Goal: Ask a question

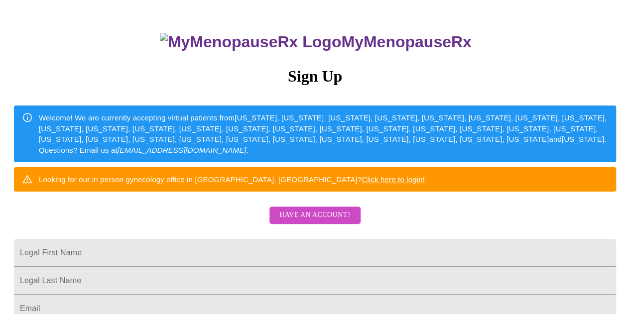
scroll to position [149, 0]
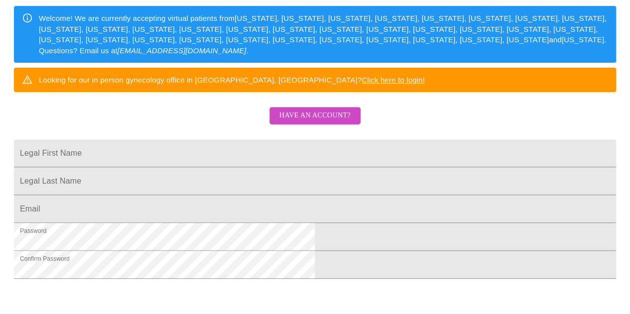
click at [335, 123] on div "MyMenopauseRx Sign Up Welcome! We are currently accepting virtual patients from…" at bounding box center [315, 74] width 622 height 314
click at [333, 123] on div "MyMenopauseRx Sign Up Welcome! We are currently accepting virtual patients from…" at bounding box center [315, 74] width 622 height 314
click at [324, 122] on span "Have an account?" at bounding box center [314, 116] width 71 height 12
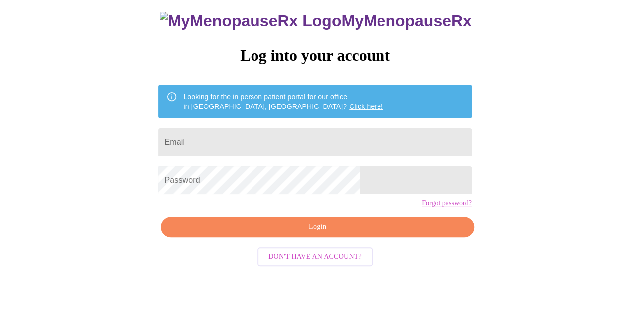
scroll to position [44, 0]
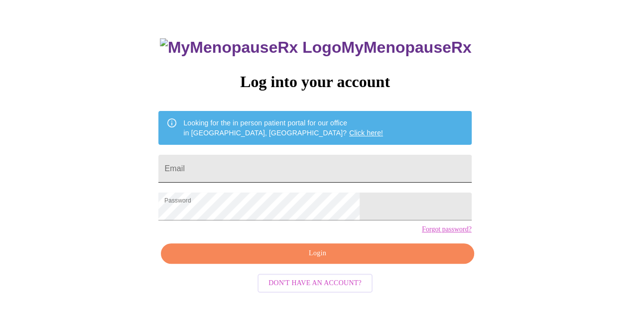
click at [312, 160] on input "Email" at bounding box center [314, 169] width 313 height 28
type input "amandalmonahan@gmail.com"
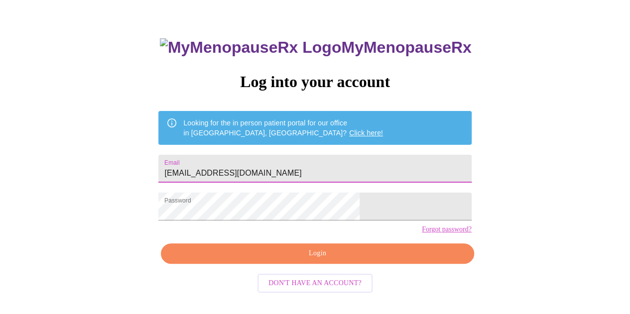
click at [307, 264] on button "Login" at bounding box center [317, 254] width 313 height 20
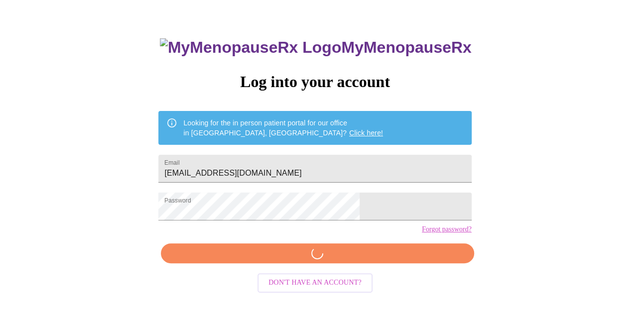
scroll to position [44, 0]
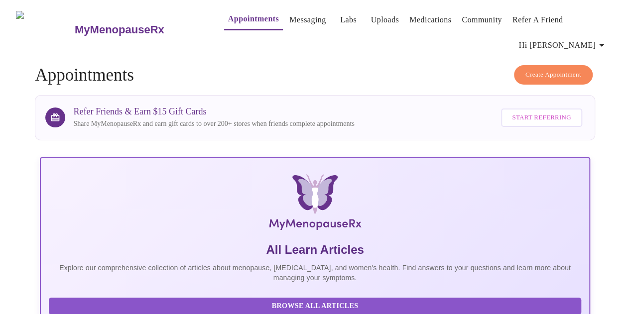
click at [293, 18] on link "Messaging" at bounding box center [307, 20] width 36 height 14
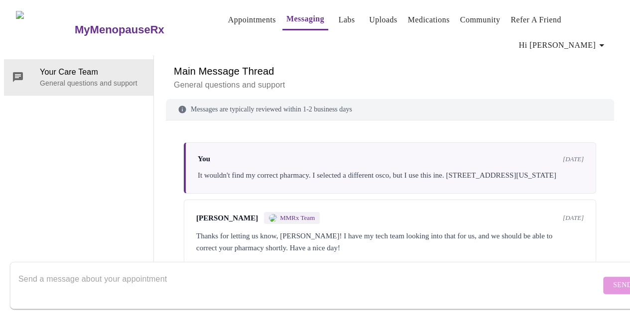
scroll to position [1619, 0]
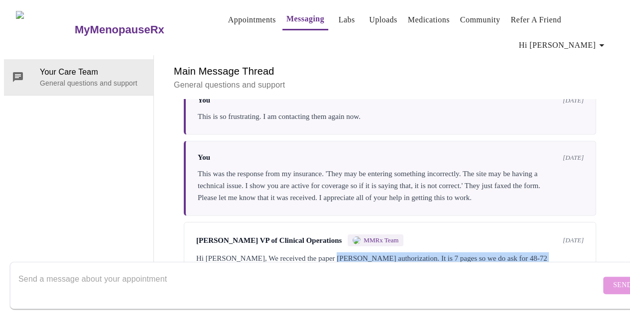
drag, startPoint x: 331, startPoint y: 206, endPoint x: 530, endPoint y: 230, distance: 201.1
click at [530, 230] on div "Michelle Corcoran VP of Clinical Operations MMRx Team 7 days ago Hi Amanda, We …" at bounding box center [390, 255] width 412 height 67
click at [400, 283] on textarea "Send a message about your appointment" at bounding box center [309, 285] width 582 height 32
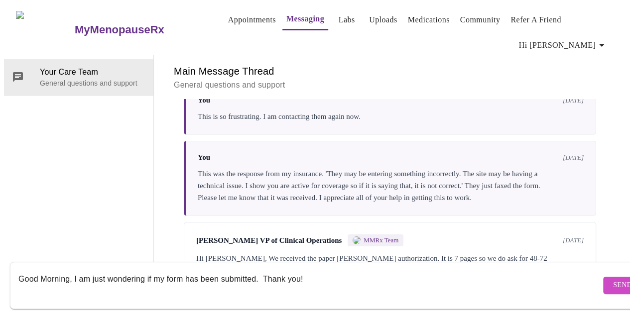
type textarea "Good Morning, I am just wondering if my form has been submitted. Thank you!"
click at [613, 281] on span "Send" at bounding box center [622, 285] width 19 height 12
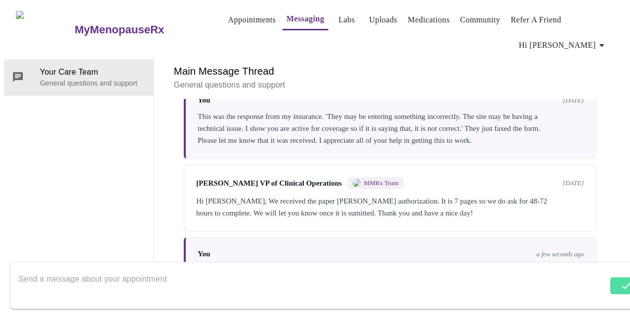
scroll to position [1679, 0]
